Goal: Task Accomplishment & Management: Manage account settings

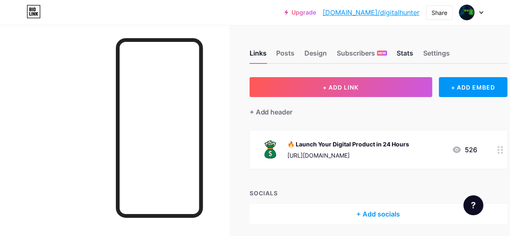
click at [414, 54] on div "Stats" at bounding box center [405, 55] width 17 height 15
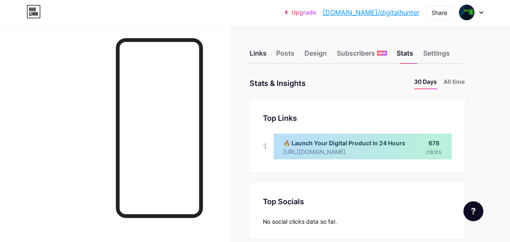
click at [260, 54] on div "Links" at bounding box center [258, 55] width 17 height 15
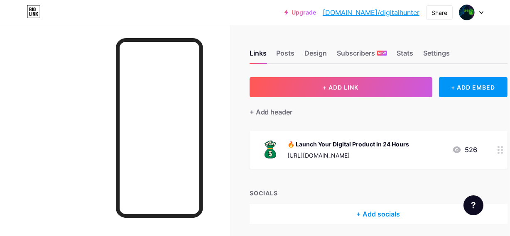
click at [503, 149] on circle at bounding box center [502, 150] width 2 height 2
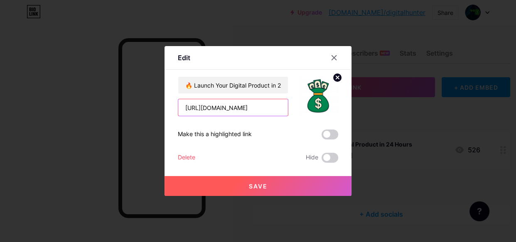
drag, startPoint x: 276, startPoint y: 108, endPoint x: 177, endPoint y: 108, distance: 98.5
click at [178, 108] on input "[URL][DOMAIN_NAME]" at bounding box center [233, 107] width 110 height 17
click at [281, 106] on input "[URL][DOMAIN_NAME]" at bounding box center [233, 107] width 110 height 17
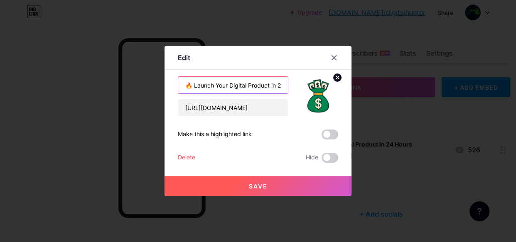
scroll to position [0, 19]
drag, startPoint x: 180, startPoint y: 86, endPoint x: 302, endPoint y: 85, distance: 121.7
click at [302, 85] on div "🔥 Launch Your Digital Product in 24 Hours [URL][DOMAIN_NAME]" at bounding box center [258, 96] width 160 height 40
click at [327, 158] on span at bounding box center [330, 158] width 17 height 10
click at [322, 160] on input "checkbox" at bounding box center [322, 160] width 0 height 0
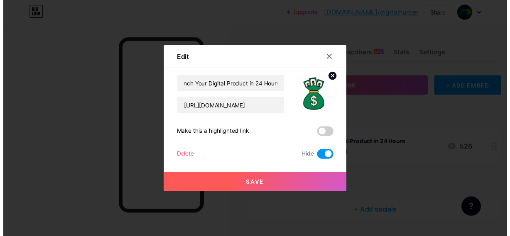
scroll to position [0, 0]
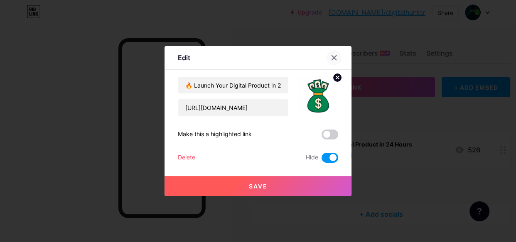
click at [331, 59] on icon at bounding box center [334, 57] width 7 height 7
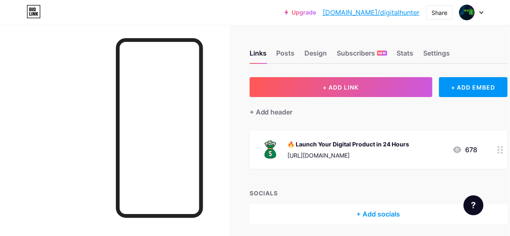
click at [501, 153] on icon at bounding box center [501, 150] width 6 height 8
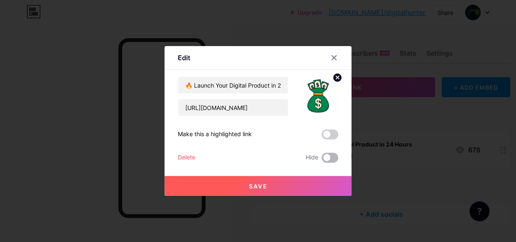
click at [322, 158] on span at bounding box center [330, 158] width 17 height 10
click at [322, 160] on input "checkbox" at bounding box center [322, 160] width 0 height 0
click at [269, 187] on button "Save" at bounding box center [258, 186] width 187 height 20
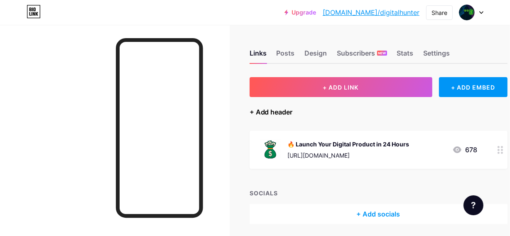
click at [275, 113] on div "+ Add header" at bounding box center [271, 112] width 43 height 10
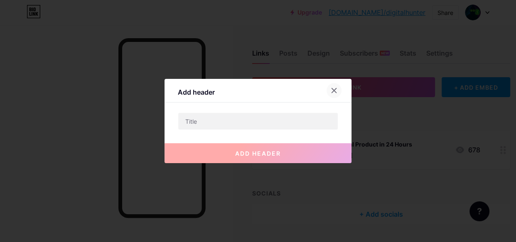
click at [331, 89] on icon at bounding box center [334, 90] width 7 height 7
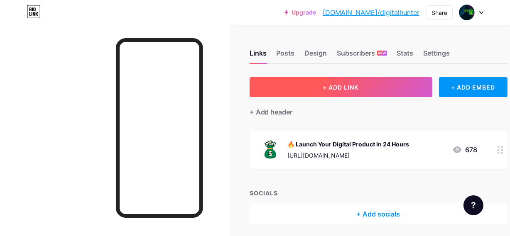
click at [349, 84] on span "+ ADD LINK" at bounding box center [341, 87] width 36 height 7
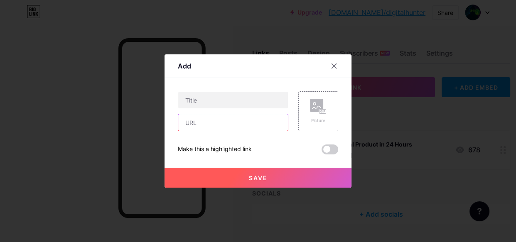
click at [217, 124] on input "text" at bounding box center [233, 122] width 110 height 17
paste input "🔥 Launch Your Digital Product in 24 Hours"
type input "🔥 Launch Your Digital Product in 24 Hours"
drag, startPoint x: 283, startPoint y: 125, endPoint x: 167, endPoint y: 120, distance: 115.6
click at [166, 124] on div "Add Content YouTube Play YouTube video without leaving your page. ADD Vimeo Pla…" at bounding box center [258, 120] width 187 height 133
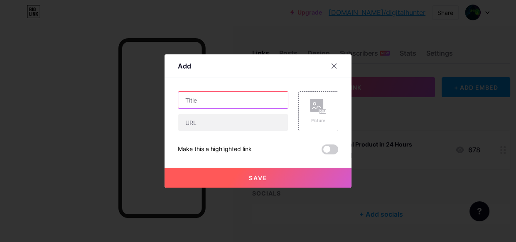
click at [206, 105] on input "text" at bounding box center [233, 100] width 110 height 17
paste input "🔥 Launch Your Digital Product in 24 Hours"
type input "🔥 Launch Your Digital Product in 24 Hours"
click at [251, 178] on span "Save" at bounding box center [258, 177] width 19 height 7
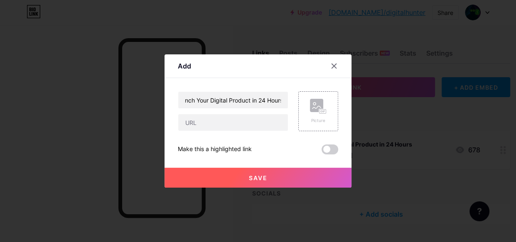
scroll to position [0, 0]
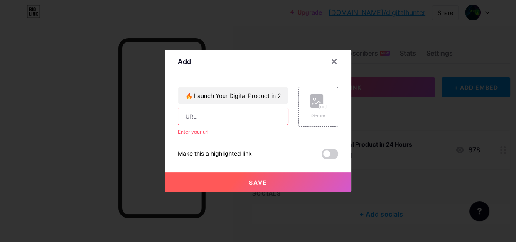
click at [204, 115] on input "text" at bounding box center [233, 116] width 110 height 17
paste input "https://adrianmedia6.gumroad.com/l/vkzbs"
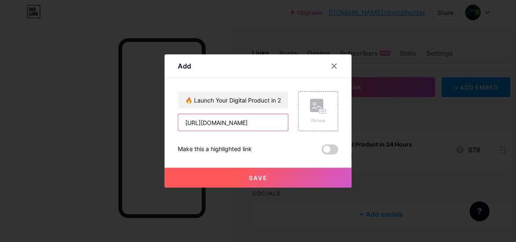
scroll to position [0, 18]
drag, startPoint x: 184, startPoint y: 123, endPoint x: 295, endPoint y: 121, distance: 111.4
click at [296, 120] on div "🔥 Launch Your Digital Product in 24 Hours https://adrianmedia6.gumroad.com/l/vk…" at bounding box center [258, 111] width 160 height 40
click at [185, 125] on input "https://adrianmedia6.gumroad.com/l/vkzbs" at bounding box center [233, 122] width 110 height 17
drag, startPoint x: 182, startPoint y: 121, endPoint x: 307, endPoint y: 119, distance: 124.6
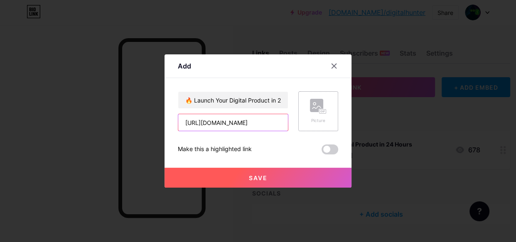
click at [307, 119] on div "🔥 Launch Your Digital Product in 24 Hours https://adrianmedia6.gumroad.com/l/vk…" at bounding box center [258, 111] width 160 height 40
drag, startPoint x: 178, startPoint y: 122, endPoint x: 278, endPoint y: 119, distance: 100.6
click at [278, 119] on input "https://adrianmedia6.gumroad.com/l/vkzbs" at bounding box center [233, 122] width 110 height 17
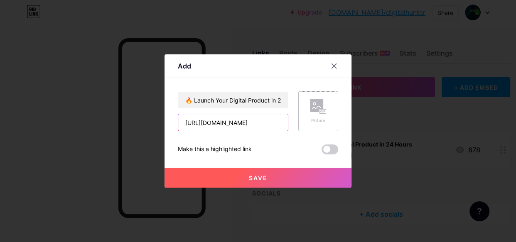
type input "https://adrianmedia6.gumroad.com/l/vkzbs"
click at [315, 112] on rect at bounding box center [316, 105] width 13 height 13
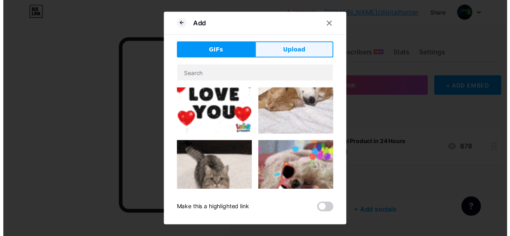
scroll to position [151, 0]
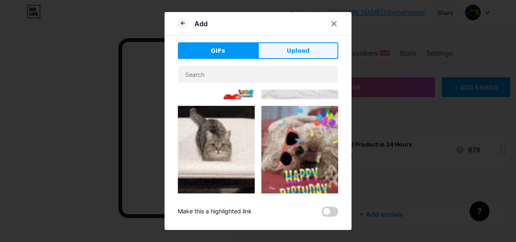
click at [290, 49] on span "Upload" at bounding box center [298, 51] width 23 height 9
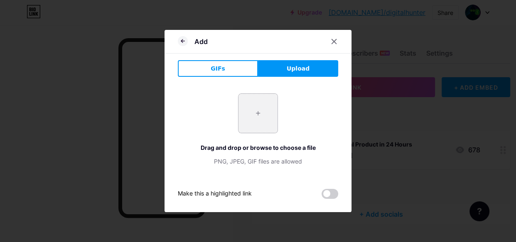
click at [262, 113] on input "file" at bounding box center [257, 113] width 39 height 39
type input "C:\fakepath\a874e8c8-6355-4c06-b16c-6d3114f1e742.png"
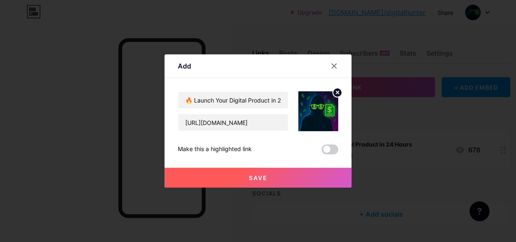
click at [336, 91] on icon at bounding box center [337, 92] width 3 height 3
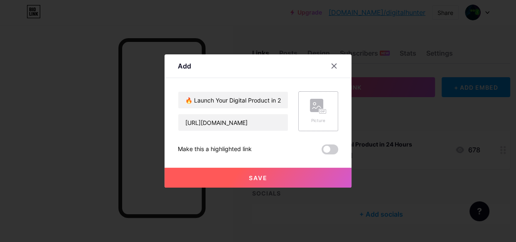
click at [311, 105] on rect at bounding box center [316, 105] width 13 height 13
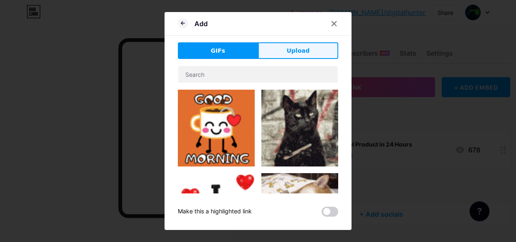
click at [294, 47] on span "Upload" at bounding box center [298, 51] width 23 height 9
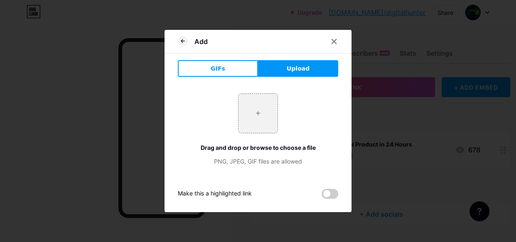
click at [278, 68] on button "Upload" at bounding box center [298, 68] width 80 height 17
click at [251, 117] on input "file" at bounding box center [257, 113] width 39 height 39
type input "C:\fakepath\ChatGPT Image 13 iul. 2025, 17_09_55.png"
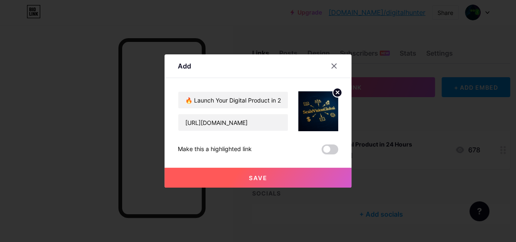
click at [336, 91] on icon at bounding box center [337, 92] width 3 height 3
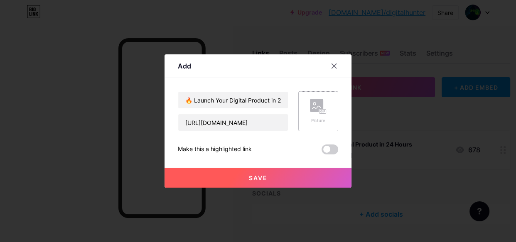
click at [312, 109] on rect at bounding box center [316, 105] width 13 height 13
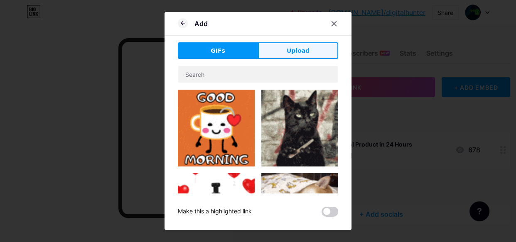
click at [281, 52] on button "Upload" at bounding box center [298, 50] width 80 height 17
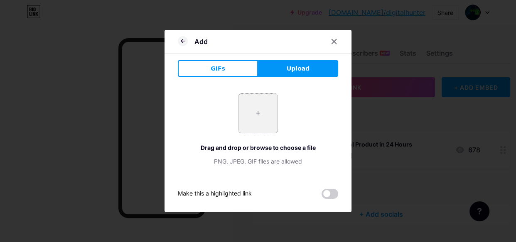
click at [247, 110] on input "file" at bounding box center [257, 113] width 39 height 39
type input "C:\fakepath\ChatGPT Image 18 aug. 2025, 13_30_47.png"
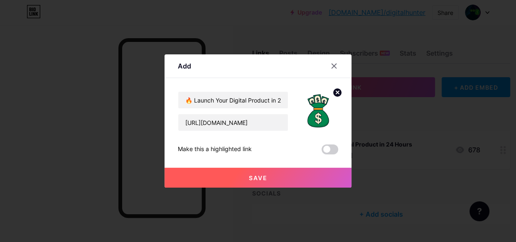
click at [266, 173] on button "Save" at bounding box center [258, 178] width 187 height 20
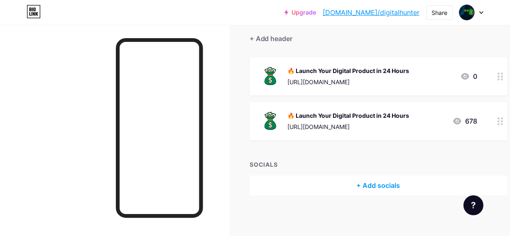
scroll to position [0, 0]
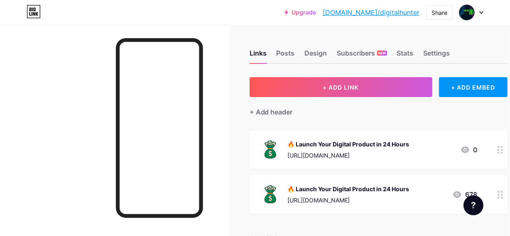
click at [481, 12] on icon at bounding box center [481, 12] width 4 height 3
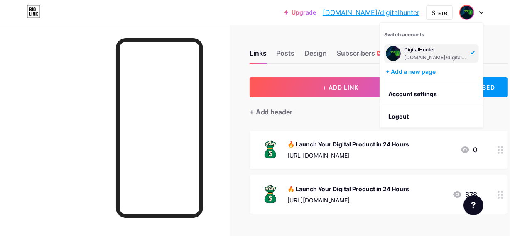
click at [481, 12] on icon at bounding box center [481, 12] width 4 height 3
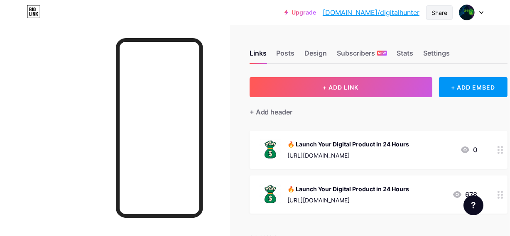
click at [442, 10] on div "Share" at bounding box center [440, 12] width 16 height 9
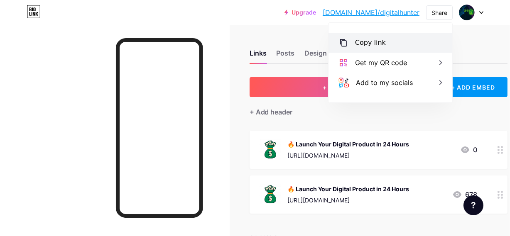
click at [417, 40] on div "Copy link" at bounding box center [391, 43] width 124 height 20
